Goal: Use online tool/utility: Utilize a website feature to perform a specific function

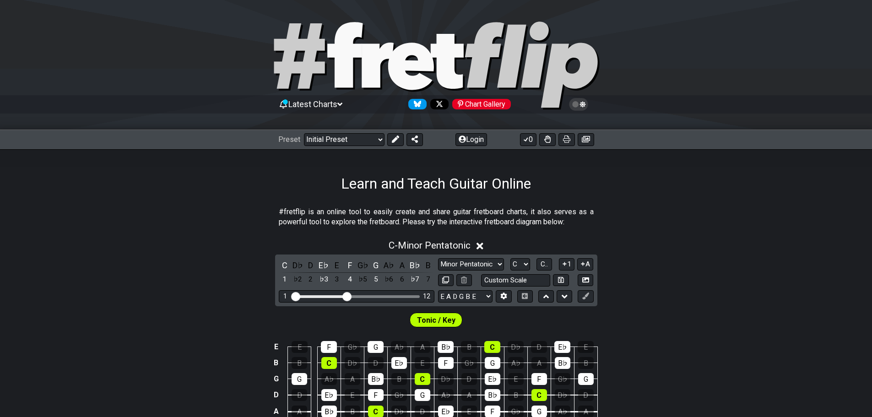
scroll to position [92, 0]
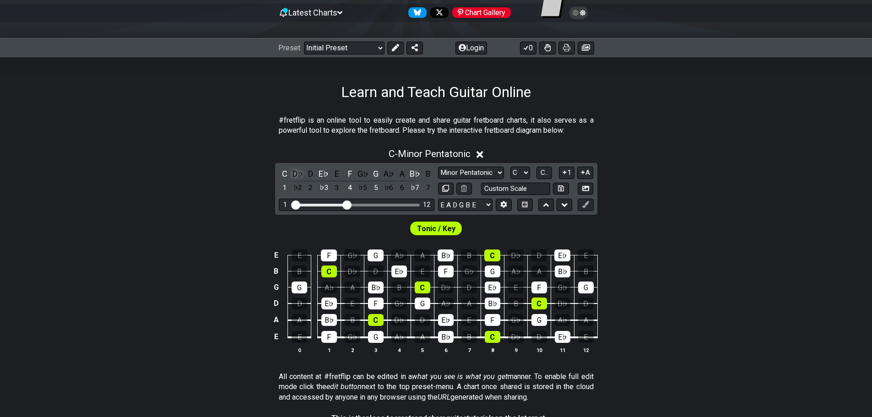
click at [299, 173] on div "D♭" at bounding box center [298, 174] width 12 height 12
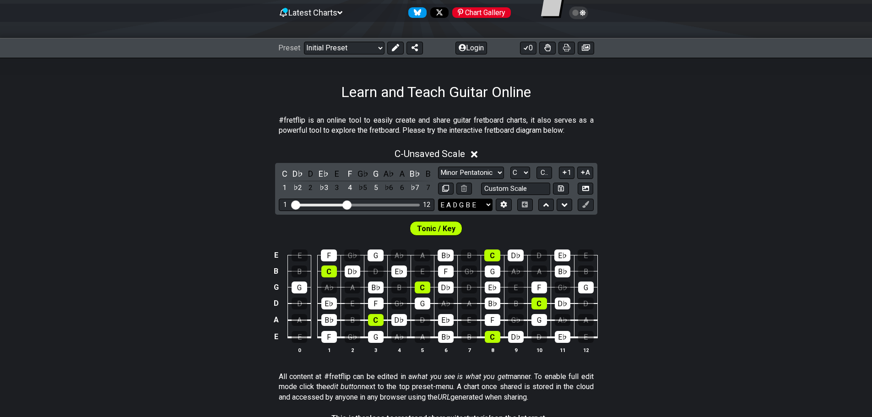
click at [464, 203] on select "E A D G B E E A D G B E E A D G B E B E A D F♯ B A D G C E A D A D G B E E♭ A♭ …" at bounding box center [465, 205] width 54 height 12
click at [504, 204] on icon at bounding box center [503, 204] width 7 height 7
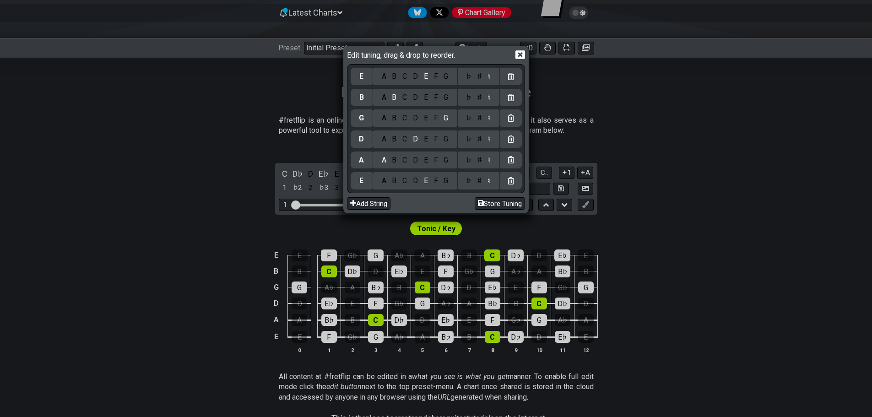
click at [435, 181] on div "F" at bounding box center [436, 181] width 10 height 10
click at [408, 137] on div "C" at bounding box center [405, 139] width 11 height 10
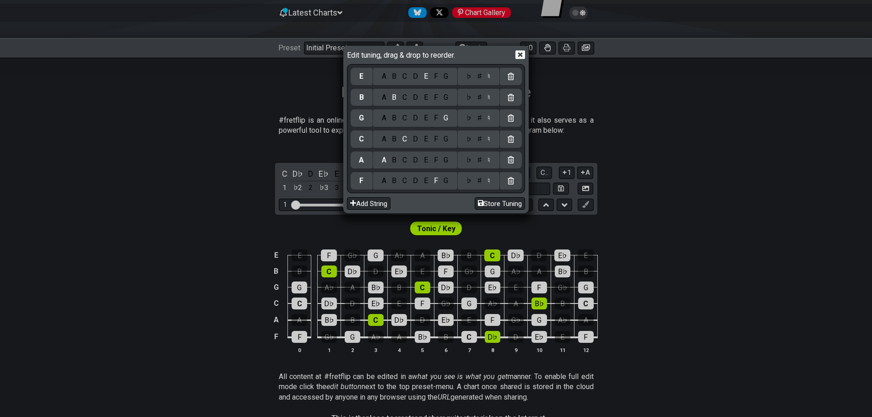
click at [406, 101] on div "C" at bounding box center [405, 97] width 11 height 10
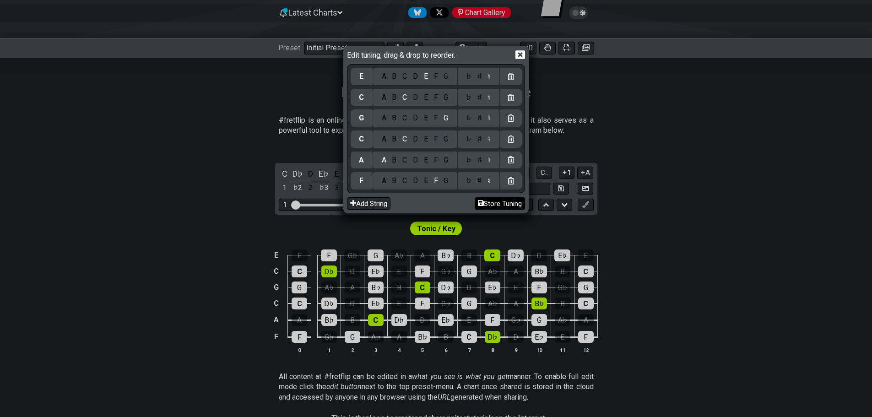
click at [499, 202] on button "Store Tuning" at bounding box center [500, 203] width 50 height 12
click at [495, 202] on button "Store Tuning" at bounding box center [500, 203] width 50 height 12
click at [642, 234] on div "Edit tuning, drag & drop to reorder. E A B C D E F G ♭ ♯ ♮ C A B C D E F G ♭ ♯ …" at bounding box center [436, 208] width 872 height 417
click at [496, 200] on button "Store Tuning" at bounding box center [500, 203] width 50 height 12
drag, startPoint x: 648, startPoint y: 262, endPoint x: 636, endPoint y: 255, distance: 14.4
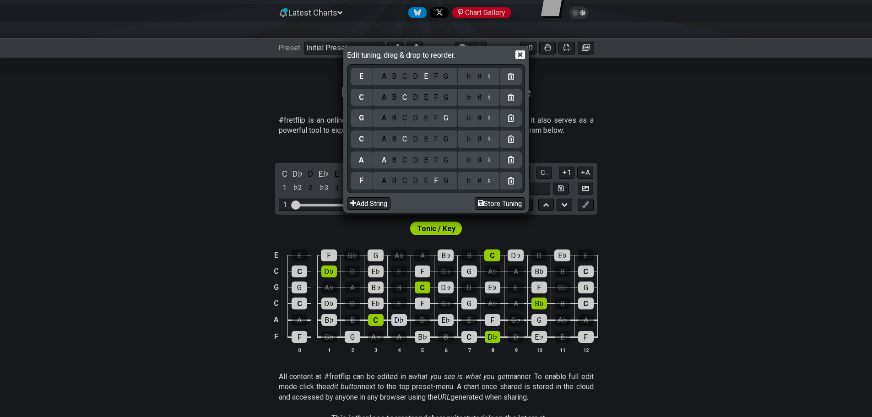
click at [648, 262] on div "Edit tuning, drag & drop to reorder. E A B C D E F G ♭ ♯ ♮ C A B C D E F G ♭ ♯ …" at bounding box center [436, 208] width 872 height 417
click at [517, 55] on icon at bounding box center [521, 54] width 10 height 9
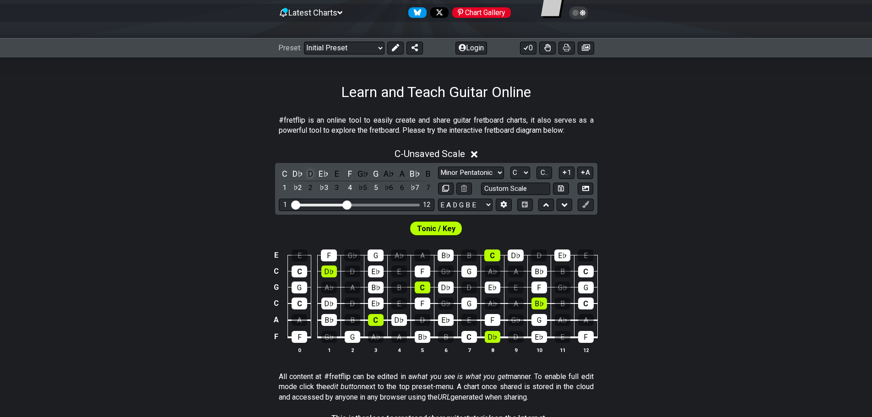
click at [310, 174] on div "D" at bounding box center [311, 174] width 12 height 12
click at [337, 173] on div "E" at bounding box center [337, 174] width 12 height 12
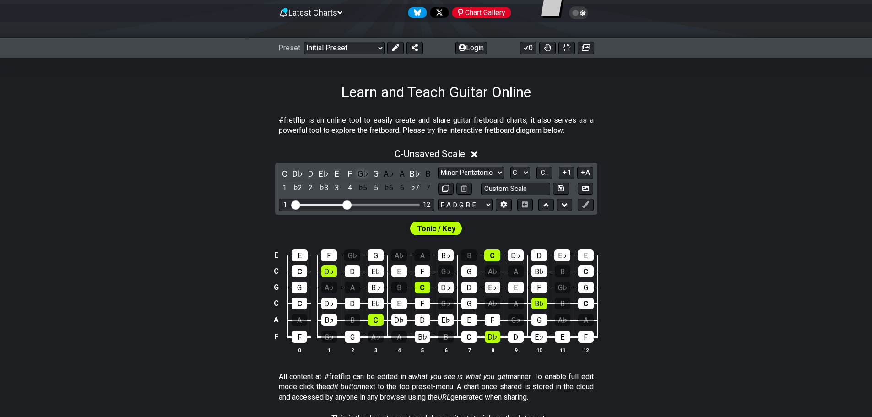
click at [366, 172] on div "G♭" at bounding box center [363, 174] width 12 height 12
click at [383, 172] on div "A♭" at bounding box center [389, 174] width 12 height 12
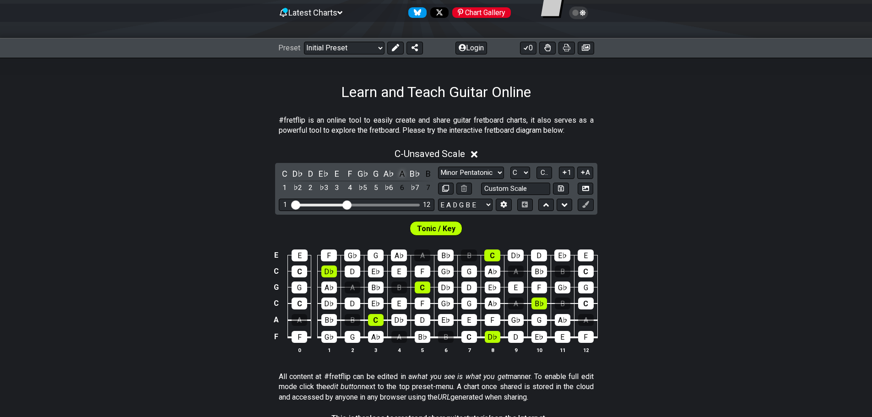
click at [404, 170] on div "A" at bounding box center [402, 174] width 12 height 12
click at [429, 174] on div "B" at bounding box center [428, 174] width 12 height 12
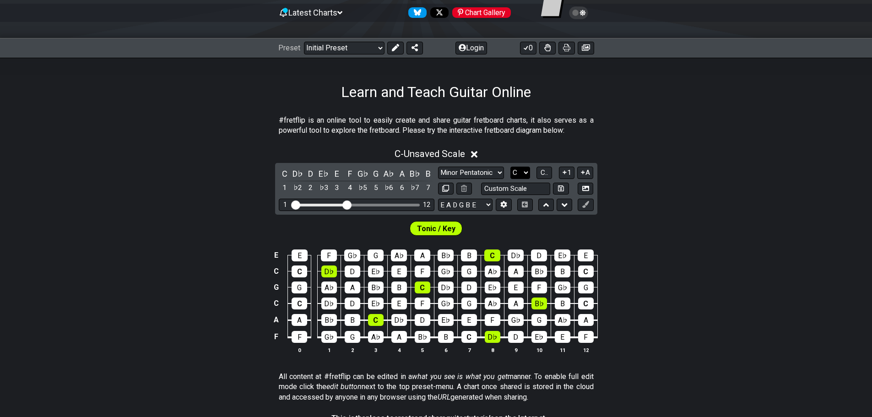
click at [513, 173] on select "A♭ A A♯ B♭ B C C♯ D♭ D D♯ E♭ E F F♯ G♭ G G♯" at bounding box center [521, 173] width 20 height 12
click at [511, 167] on select "A♭ A A♯ B♭ B C C♯ D♭ D D♯ E♭ E F F♯ G♭ G G♯" at bounding box center [521, 173] width 20 height 12
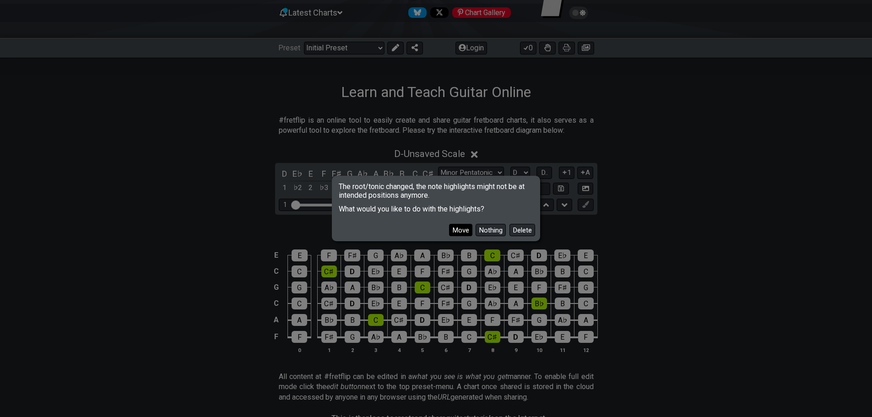
click at [466, 230] on button "Move" at bounding box center [460, 230] width 23 height 12
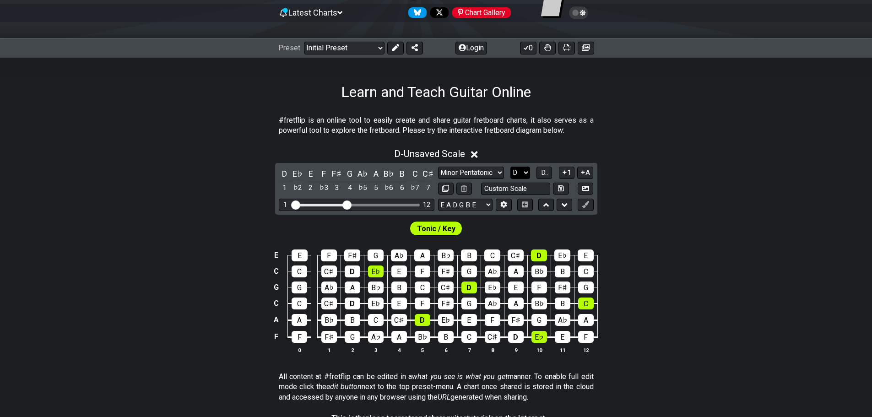
click at [526, 172] on select "A♭ A A♯ B♭ B C C♯ D♭ D D♯ E♭ E F F♯ G♭ G G♯" at bounding box center [521, 173] width 20 height 12
click at [511, 167] on select "A♭ A A♯ B♭ B C C♯ D♭ D D♯ E♭ E F F♯ G♭ G G♯" at bounding box center [521, 173] width 20 height 12
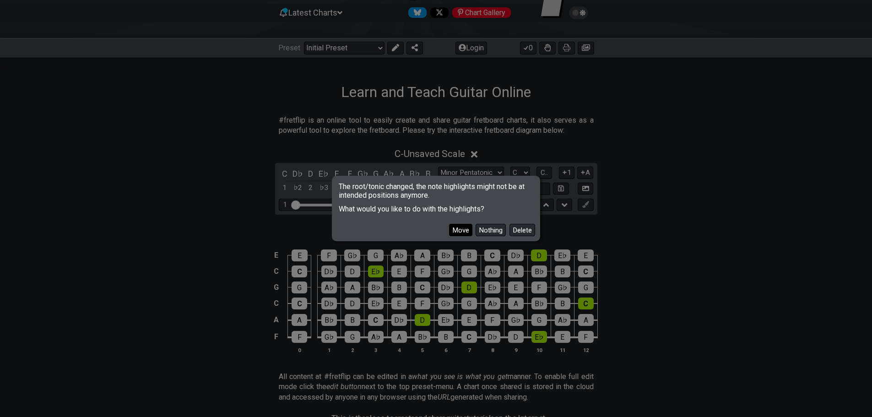
click at [454, 230] on button "Move" at bounding box center [460, 230] width 23 height 12
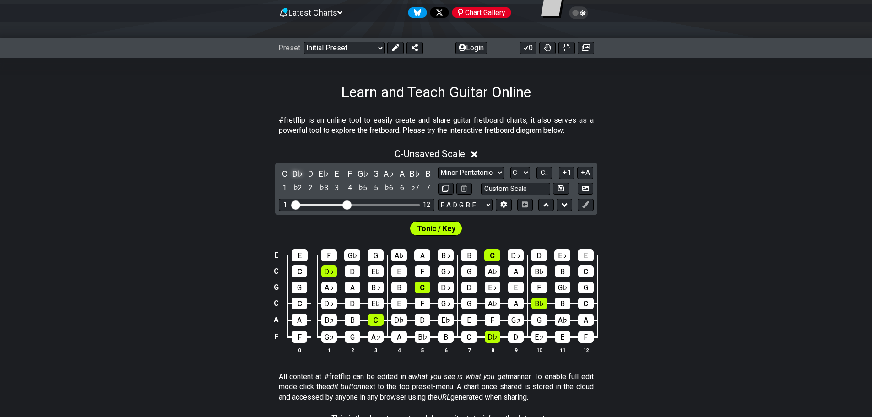
click at [294, 175] on div "D♭" at bounding box center [298, 174] width 12 height 12
click at [325, 172] on div "E♭" at bounding box center [324, 174] width 12 height 12
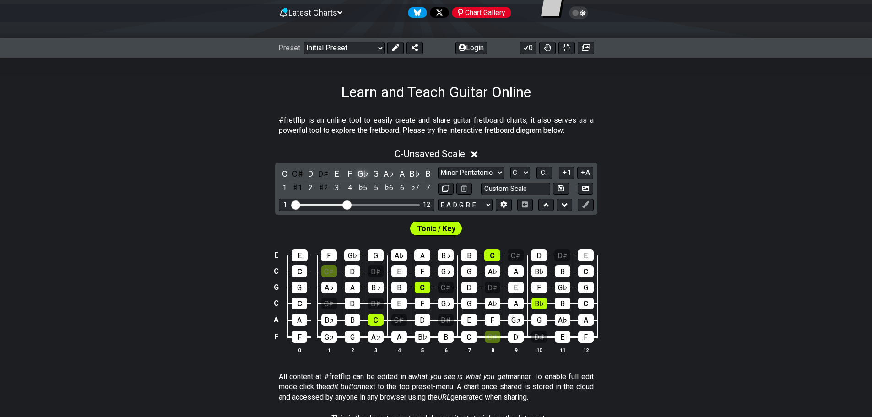
click at [361, 170] on div "G♭" at bounding box center [363, 174] width 12 height 12
click at [386, 170] on div "A♭" at bounding box center [389, 174] width 12 height 12
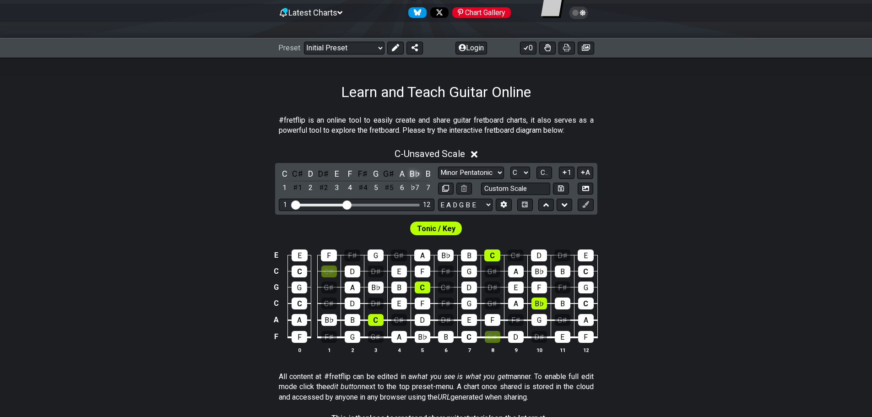
click at [413, 175] on div "B♭" at bounding box center [415, 174] width 12 height 12
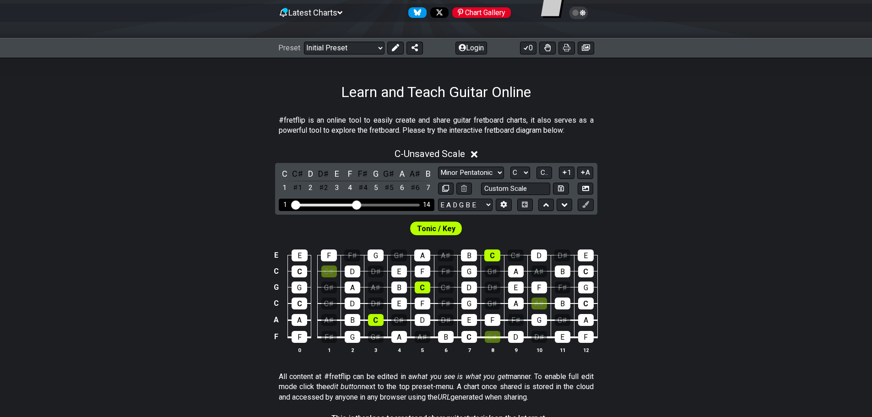
drag, startPoint x: 346, startPoint y: 203, endPoint x: 357, endPoint y: 203, distance: 11.0
click at [357, 204] on input "Visible fret range" at bounding box center [357, 204] width 130 height 0
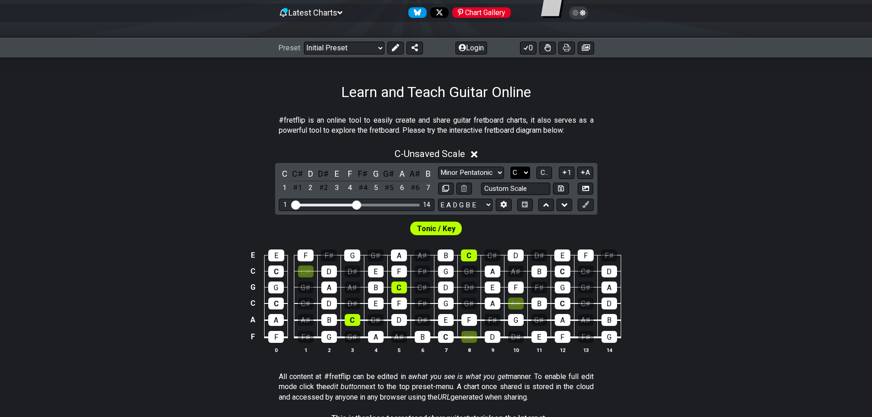
click at [519, 173] on select "A♭ A A♯ B♭ B C C♯ D♭ D D♯ E♭ E F F♯ G♭ G G♯" at bounding box center [521, 173] width 20 height 12
click at [511, 167] on select "A♭ A A♯ B♭ B C C♯ D♭ D D♯ E♭ E F F♯ G♭ G G♯" at bounding box center [521, 173] width 20 height 12
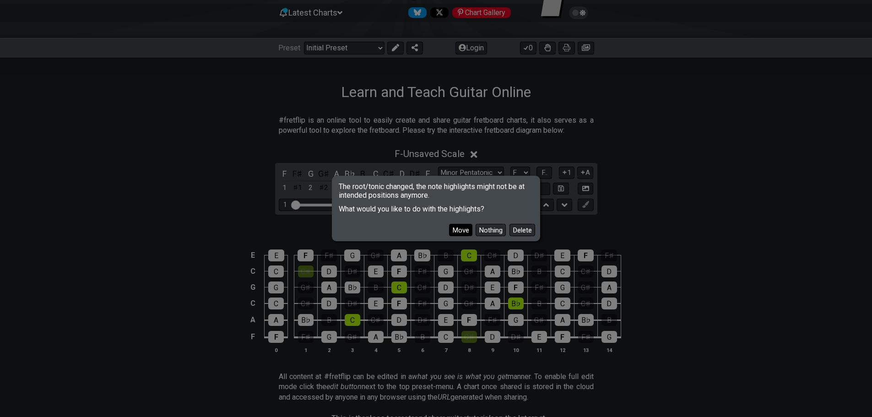
click at [462, 232] on button "Move" at bounding box center [460, 230] width 23 height 12
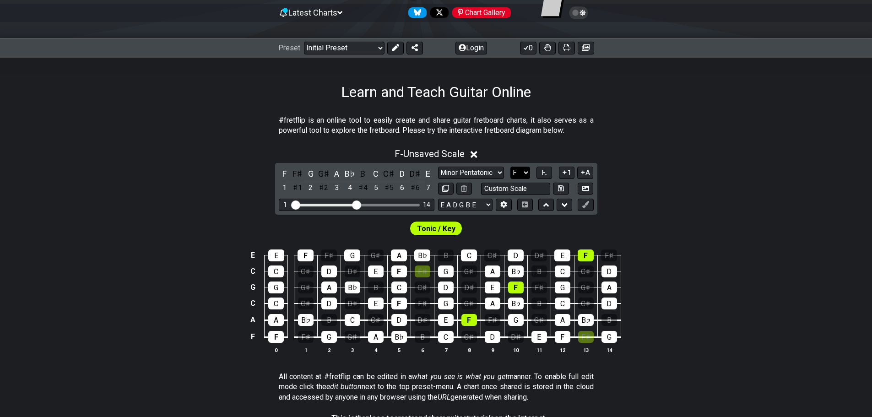
click at [523, 174] on select "A♭ A A♯ B♭ B C C♯ D♭ D D♯ E♭ E F F♯ G♭ G G♯" at bounding box center [521, 173] width 20 height 12
select select "C"
click at [511, 167] on select "A♭ A A♯ B♭ B C C♯ D♭ D D♯ E♭ E F F♯ G♭ G G♯" at bounding box center [521, 173] width 20 height 12
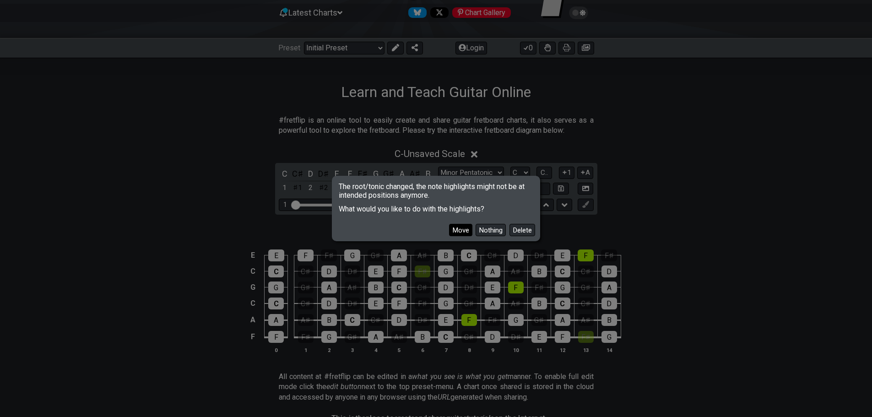
click at [467, 229] on button "Move" at bounding box center [460, 230] width 23 height 12
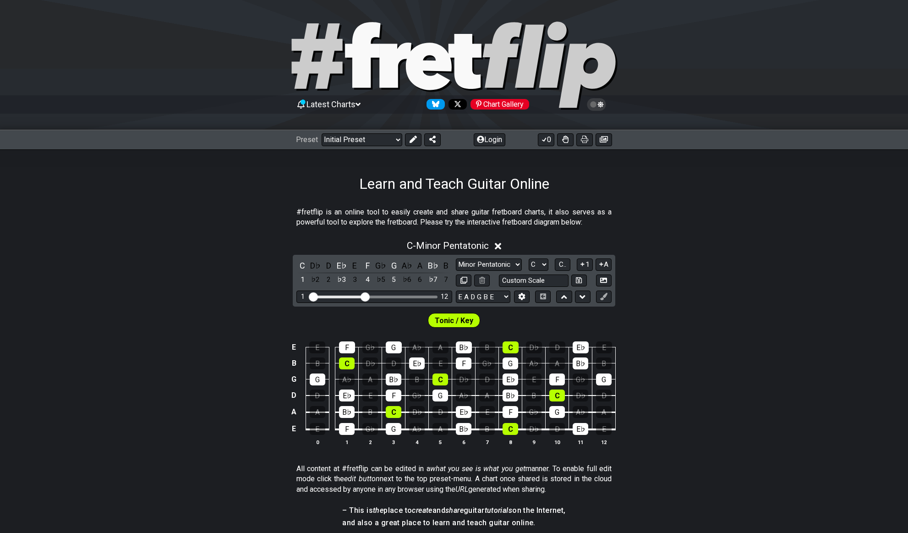
scroll to position [137, 0]
